Goal: Check status: Check status

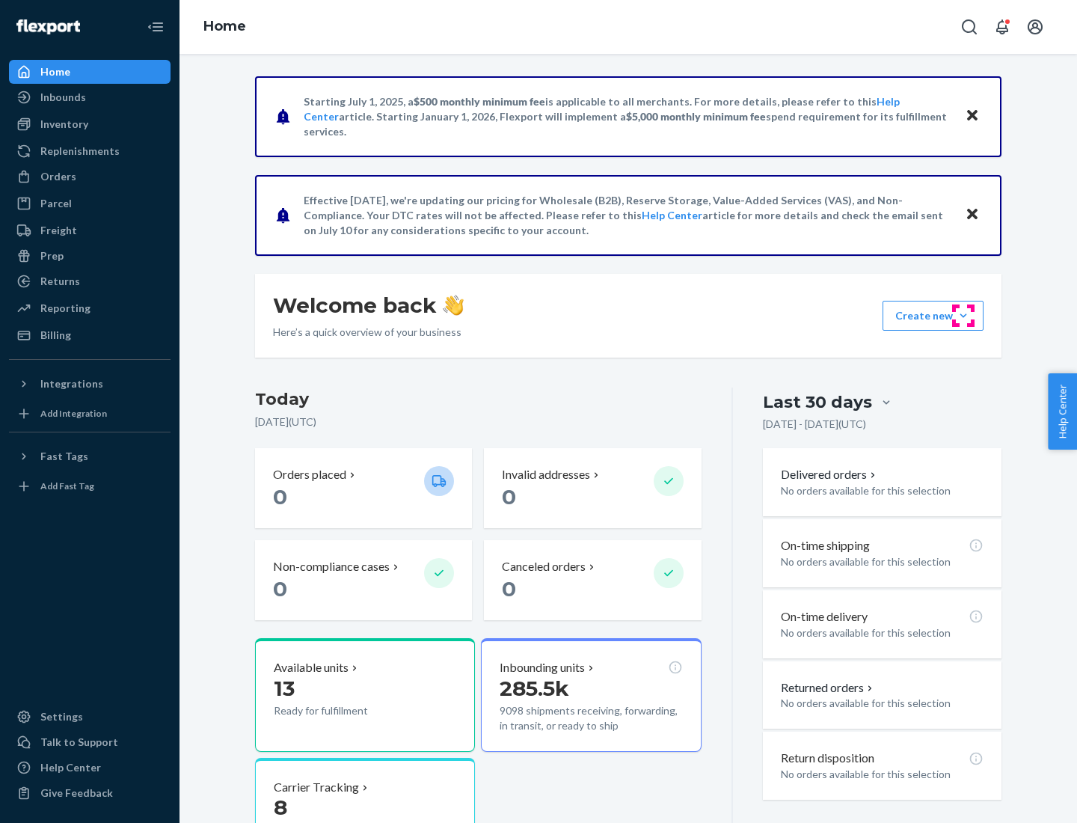
click at [964, 316] on button "Create new Create new inbound Create new order Create new product" at bounding box center [933, 316] width 101 height 30
click at [62, 97] on div "Inbounds" at bounding box center [63, 97] width 46 height 15
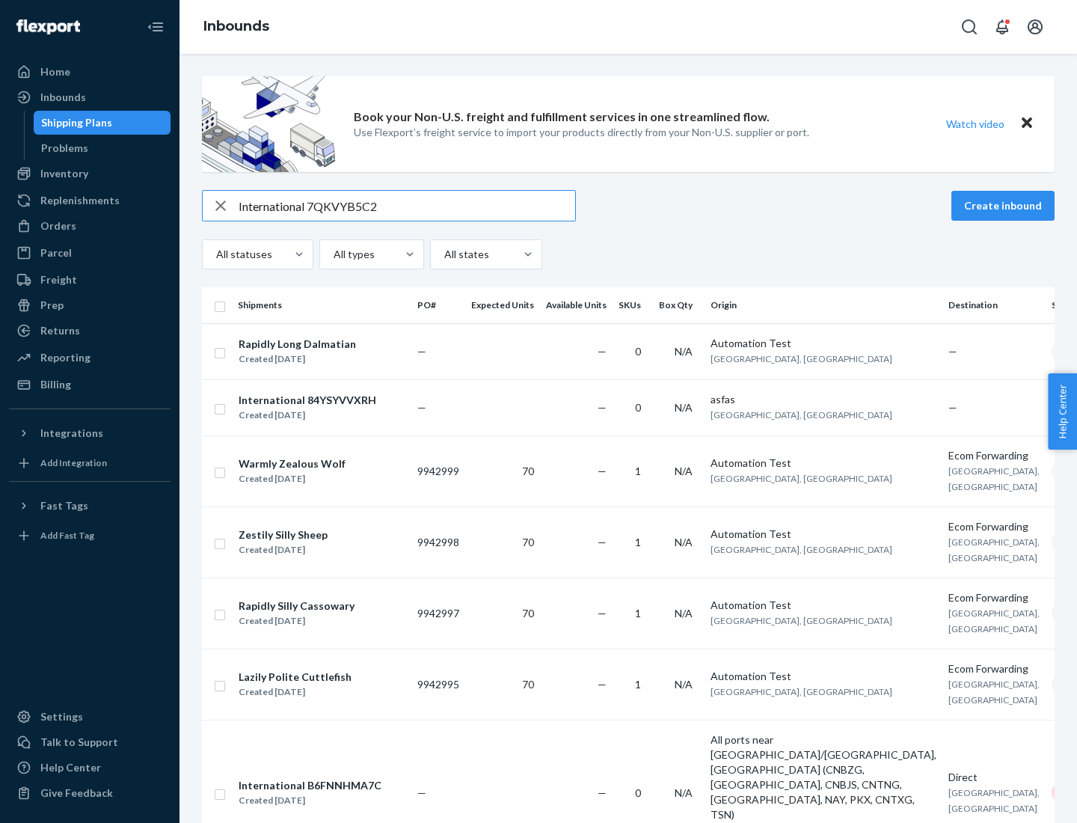
type input "International 7QKVYB5C29"
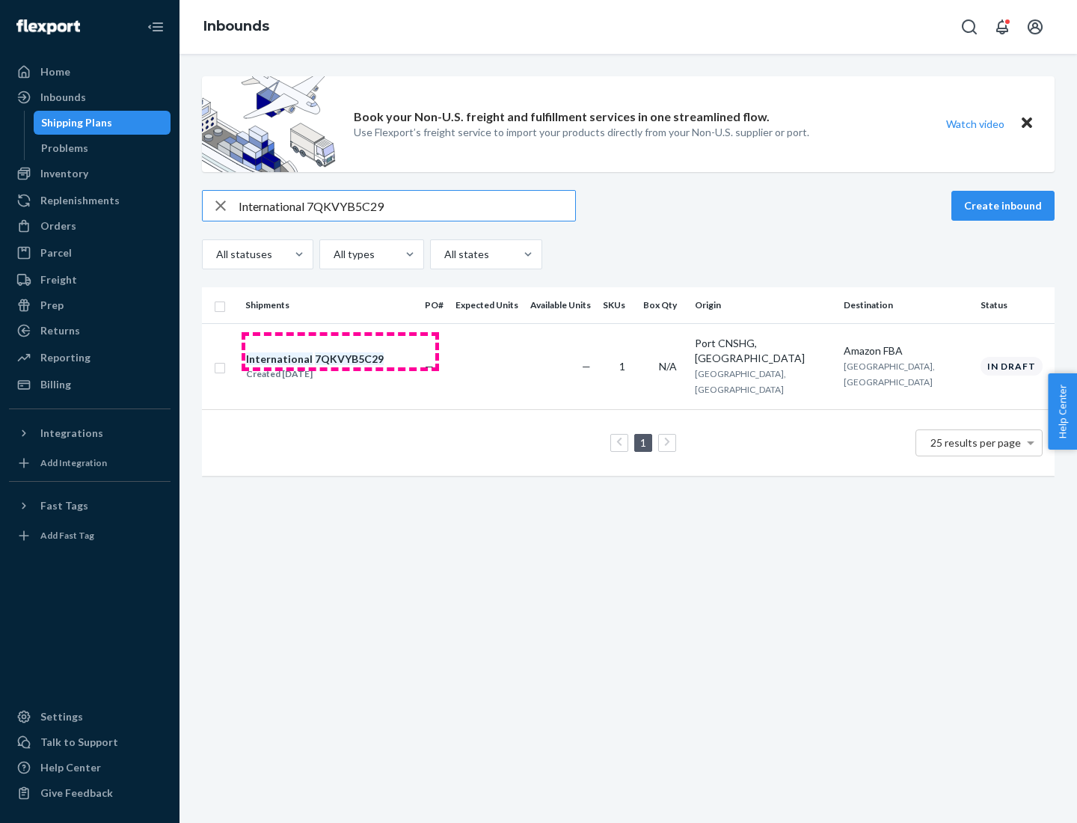
click at [340, 367] on div "Created [DATE]" at bounding box center [315, 374] width 138 height 15
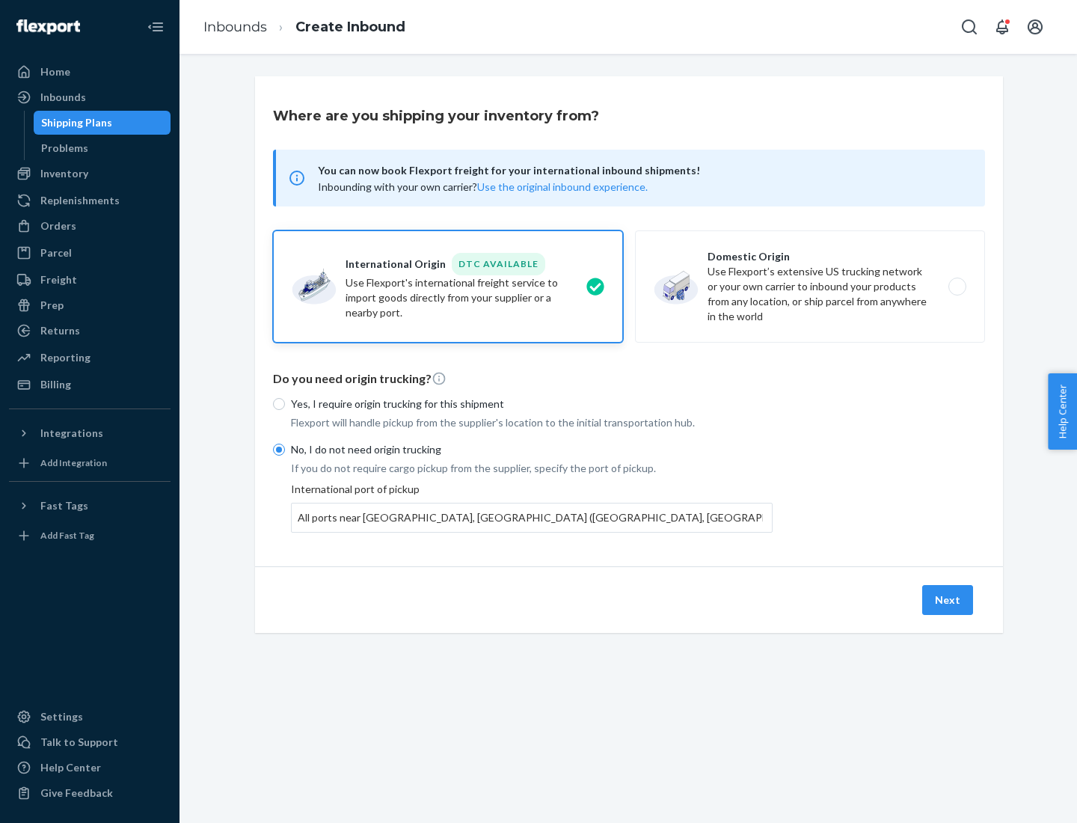
click at [949, 599] on button "Next" at bounding box center [948, 600] width 51 height 30
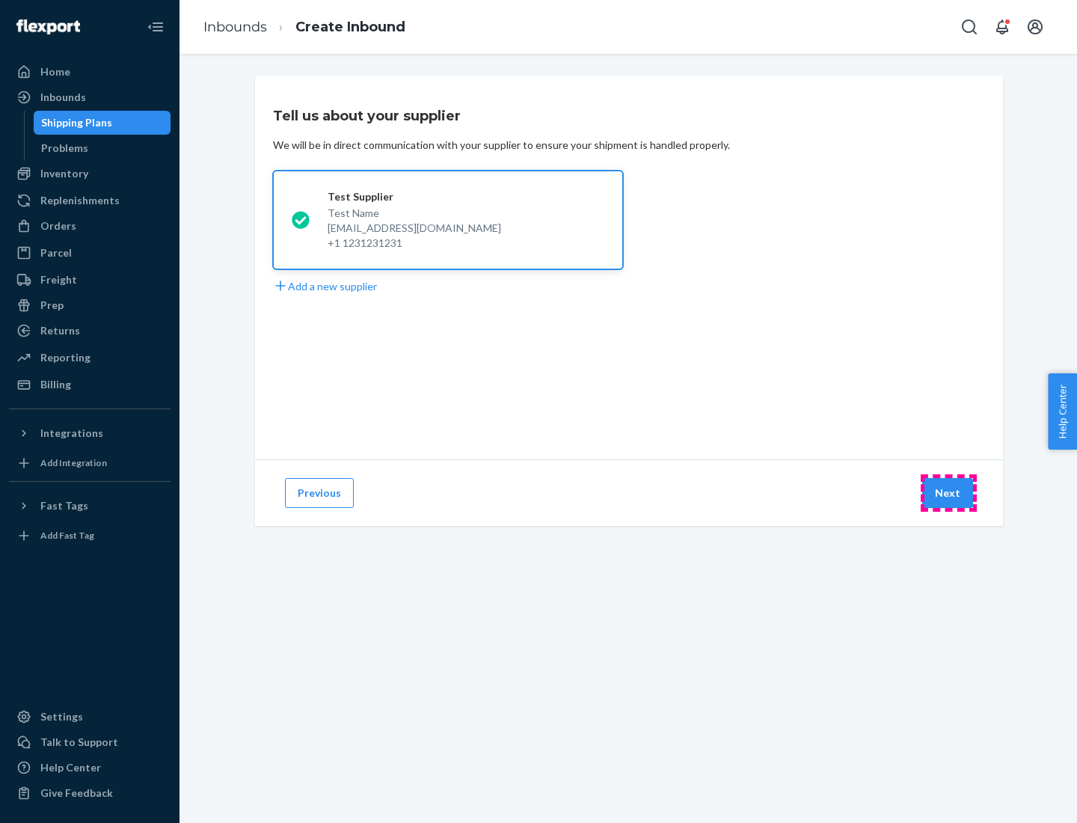
click at [949, 493] on button "Next" at bounding box center [948, 493] width 51 height 30
